Goal: Subscribe to service/newsletter

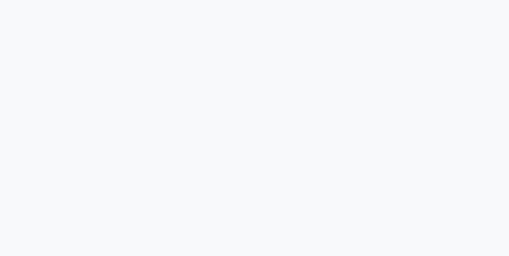
scroll to position [541, 0]
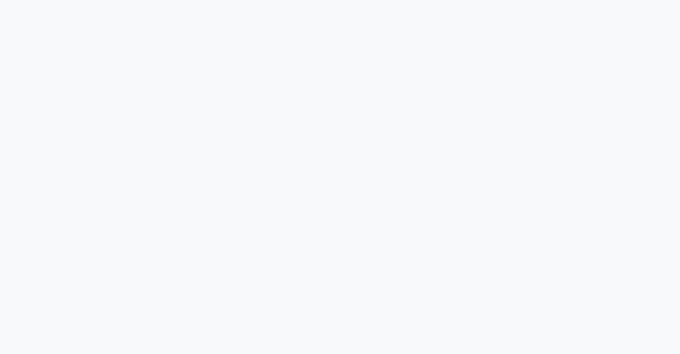
scroll to position [1183, 0]
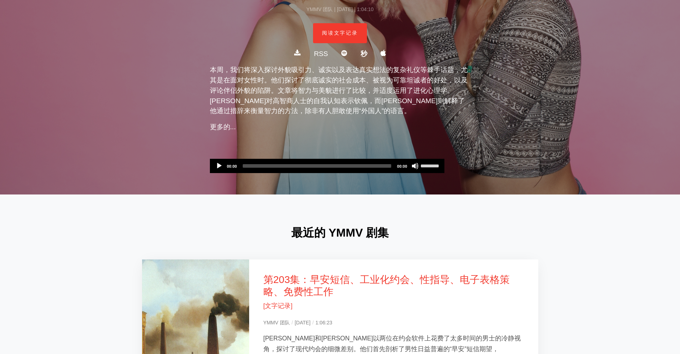
scroll to position [0, 0]
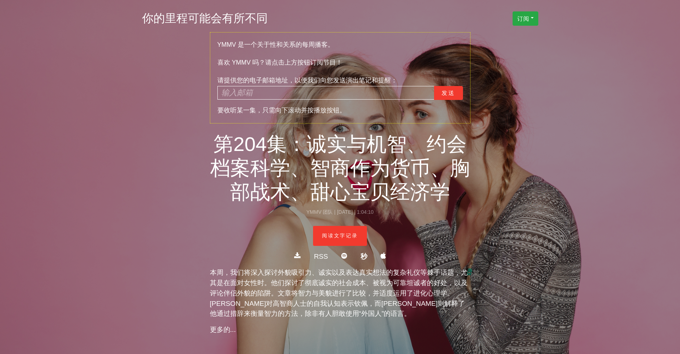
drag, startPoint x: 224, startPoint y: 96, endPoint x: 311, endPoint y: 101, distance: 87.7
click at [311, 86] on font "请提供您的电子邮箱地址，以便我们向您发送演出笔记和提醒：" at bounding box center [308, 80] width 180 height 11
drag, startPoint x: 236, startPoint y: 95, endPoint x: 296, endPoint y: 93, distance: 59.7
click at [296, 84] on font "请提供您的电子邮箱地址，以便我们向您发送演出笔记和提醒：" at bounding box center [308, 80] width 180 height 7
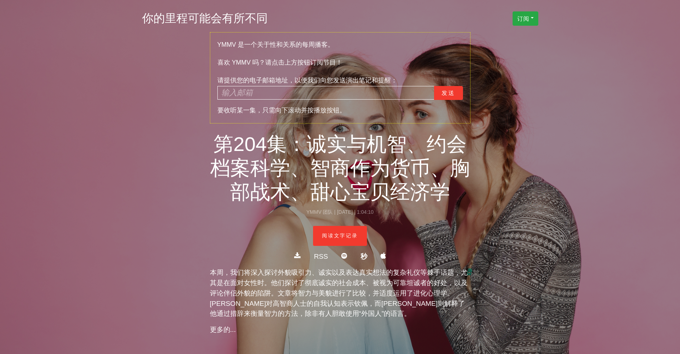
click at [296, 84] on font "请提供您的电子邮箱地址，以便我们向您发送演出笔记和提醒：" at bounding box center [308, 80] width 180 height 7
drag, startPoint x: 335, startPoint y: 91, endPoint x: 333, endPoint y: 103, distance: 12.7
click at [333, 86] on font "请提供您的电子邮箱地址，以便我们向您发送演出笔记和提醒：" at bounding box center [308, 80] width 180 height 11
